Goal: Transaction & Acquisition: Purchase product/service

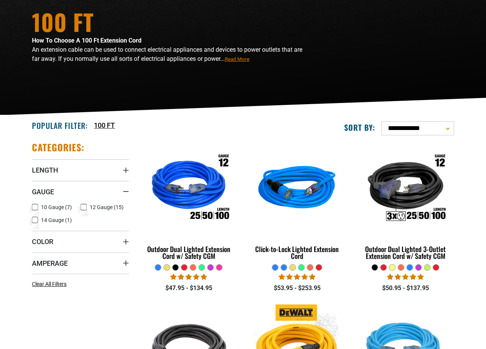
scroll to position [78, 0]
click at [33, 208] on icon at bounding box center [35, 207] width 6 height 10
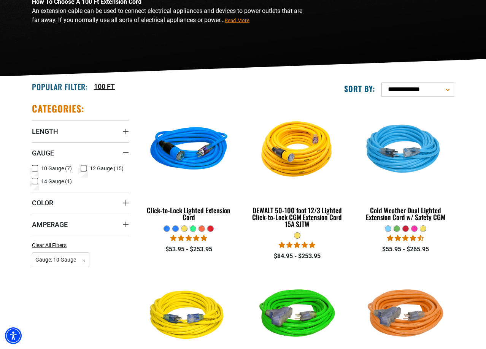
scroll to position [155, 0]
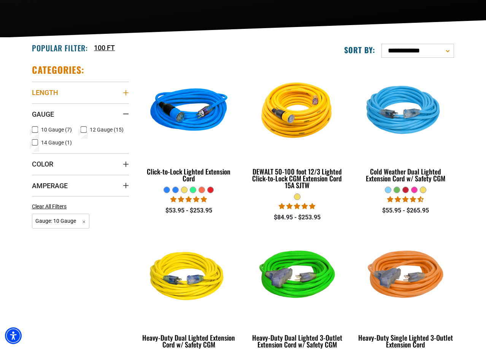
click at [78, 94] on summary "Length" at bounding box center [80, 92] width 97 height 21
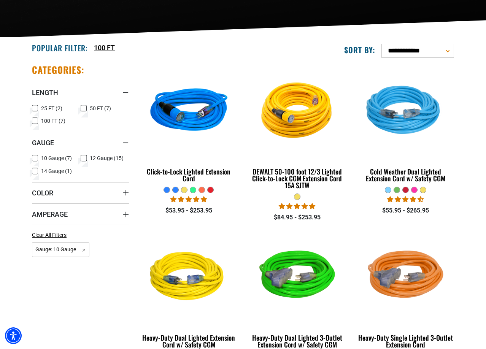
click at [59, 120] on span "100 FT (7)" at bounding box center [53, 120] width 24 height 5
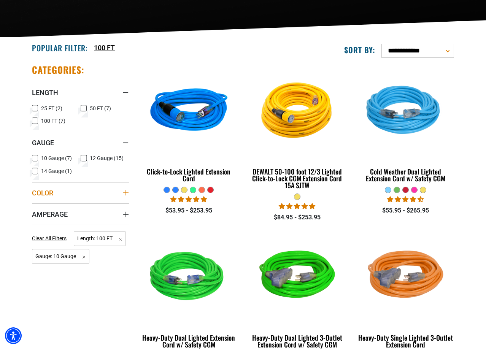
click at [86, 191] on summary "Color" at bounding box center [80, 192] width 97 height 21
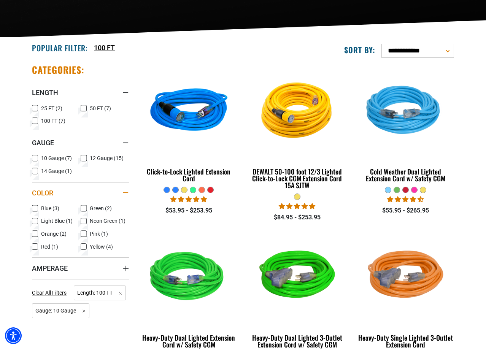
click at [86, 191] on summary "Color" at bounding box center [80, 192] width 97 height 21
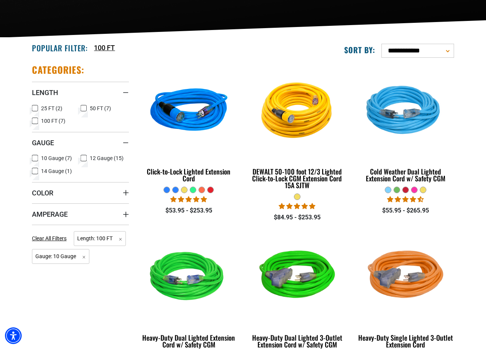
click at [80, 228] on div "Categories: Length Length 25 FT (2) 25 FT (2 products) 50 FT (7) 50 FT (7 produ…" at bounding box center [80, 165] width 97 height 203
click at [80, 220] on summary "Amperage" at bounding box center [80, 214] width 97 height 21
click at [74, 218] on summary "Amperage" at bounding box center [80, 214] width 97 height 21
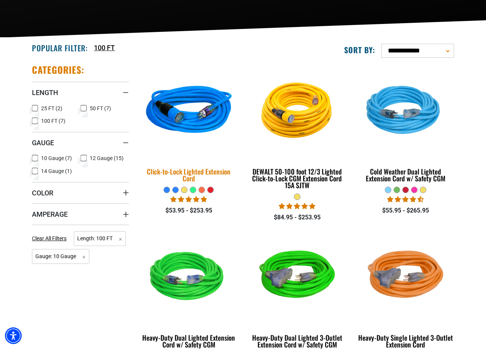
click at [198, 104] on img at bounding box center [189, 111] width 107 height 97
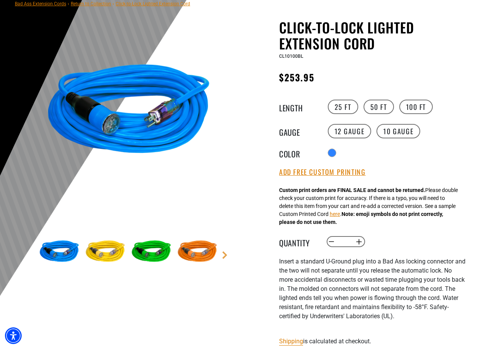
scroll to position [116, 0]
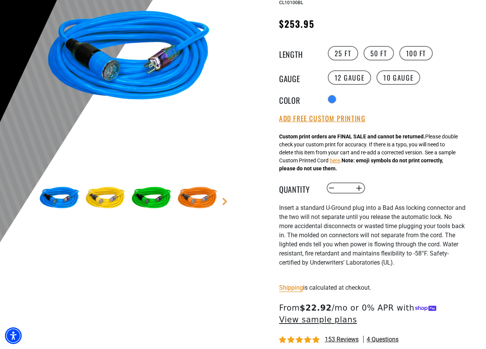
click at [327, 228] on span "nsert a standard U-Ground plug into a Bad Ass locking connector and the two wil…" at bounding box center [372, 235] width 186 height 62
drag, startPoint x: 327, startPoint y: 228, endPoint x: 363, endPoint y: 226, distance: 36.6
click at [363, 226] on span "nsert a standard U-Ground plug into a Bad Ass locking connector and the two wil…" at bounding box center [372, 235] width 186 height 62
copy span "U-Ground plug"
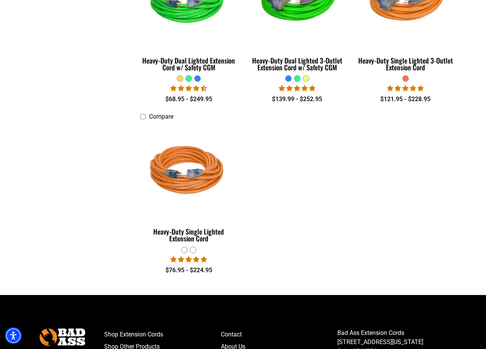
scroll to position [466, 0]
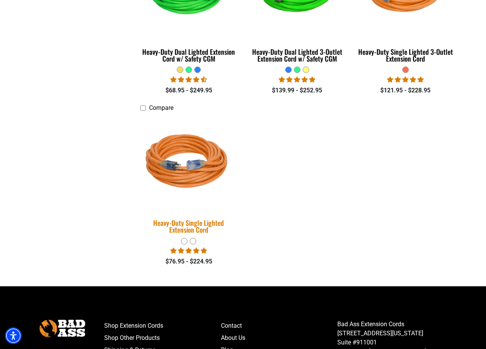
click at [203, 226] on div "Heavy-Duty Single Lighted Extension Cord" at bounding box center [188, 227] width 97 height 14
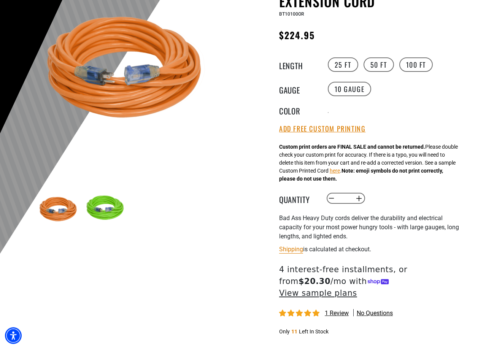
scroll to position [194, 0]
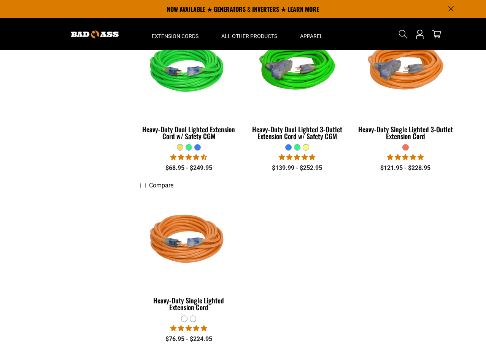
scroll to position [388, 0]
